Goal: Transaction & Acquisition: Purchase product/service

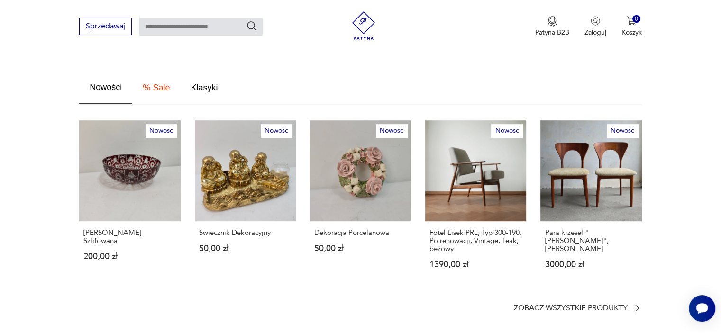
scroll to position [517, 0]
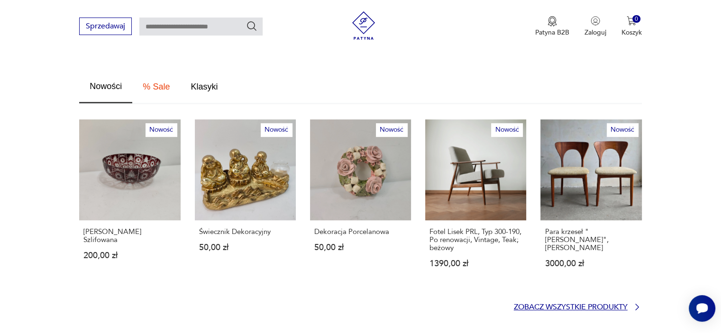
click at [523, 304] on p "Zobacz wszystkie produkty" at bounding box center [571, 307] width 114 height 6
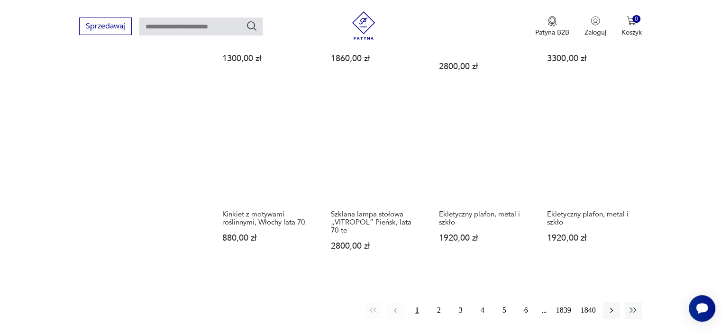
scroll to position [757, 0]
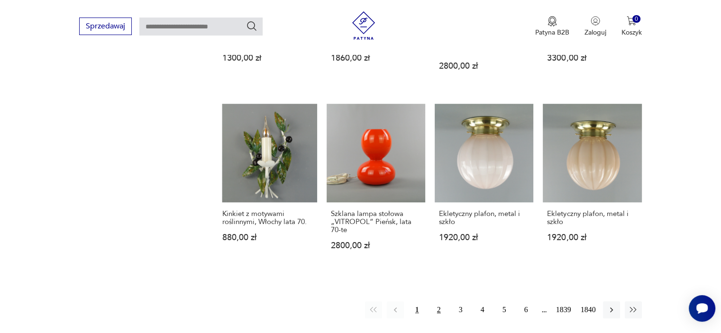
click at [441, 301] on button "2" at bounding box center [438, 309] width 17 height 17
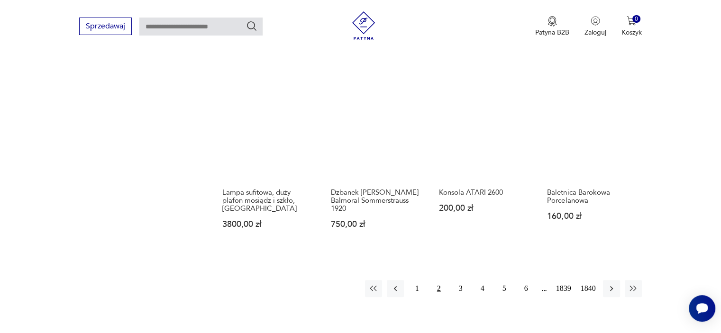
scroll to position [930, 0]
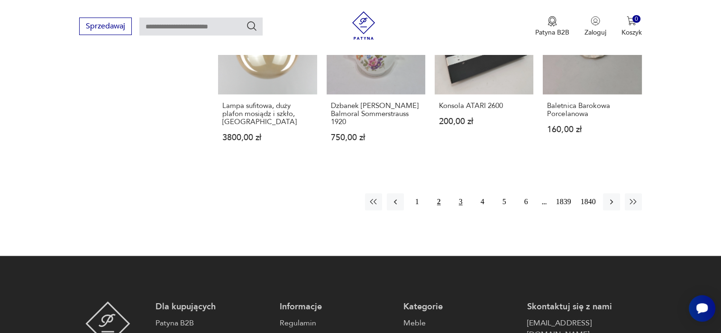
click at [459, 193] on button "3" at bounding box center [460, 201] width 17 height 17
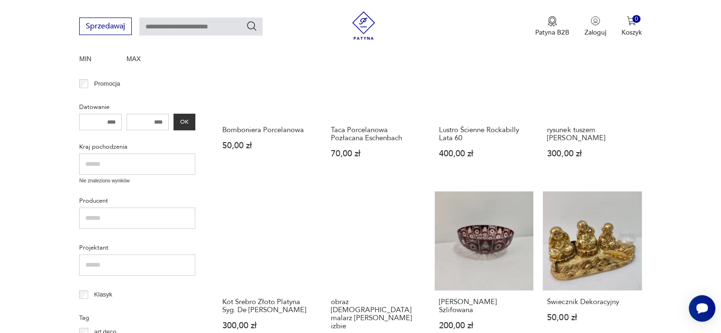
scroll to position [278, 0]
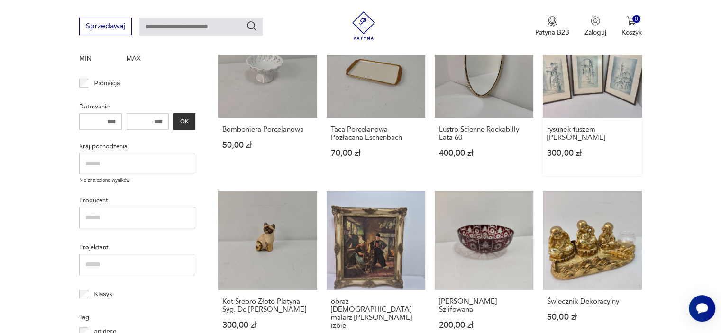
click at [604, 107] on link "rysunek tuszem [PERSON_NAME] 300,00 zł" at bounding box center [592, 97] width 99 height 156
